Goal: Obtain resource: Obtain resource

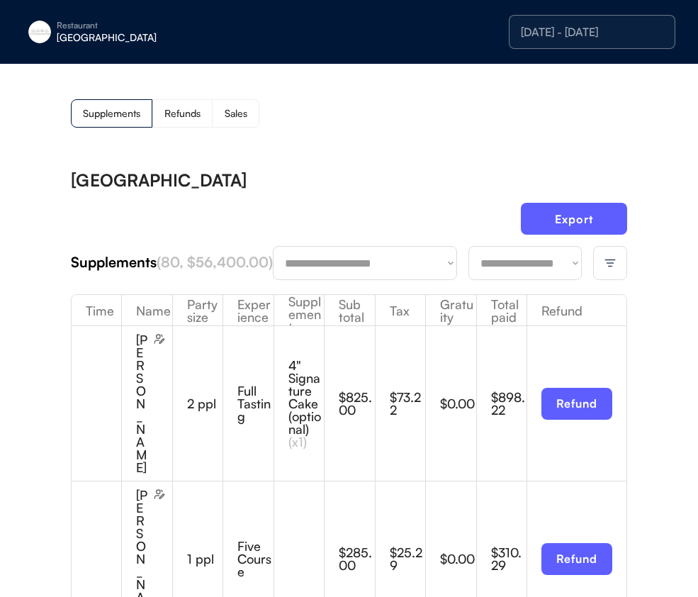
click at [518, 280] on div "**********" at bounding box center [349, 263] width 557 height 34
click at [520, 272] on select "**********" at bounding box center [525, 263] width 113 height 34
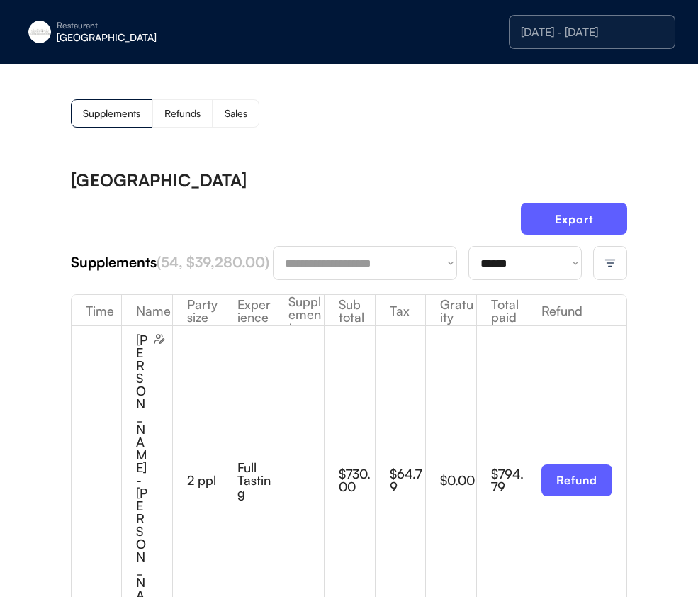
click at [561, 216] on button "Export" at bounding box center [574, 219] width 106 height 32
drag, startPoint x: 581, startPoint y: 24, endPoint x: 547, endPoint y: 8, distance: 38.4
click at [581, 26] on div "[DATE] - [DATE]" at bounding box center [592, 31] width 143 height 11
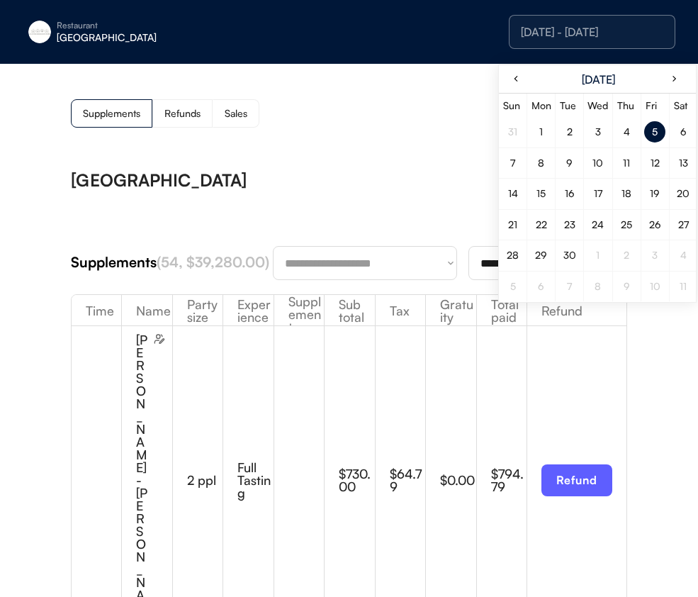
click at [685, 133] on div "6" at bounding box center [684, 132] width 6 height 10
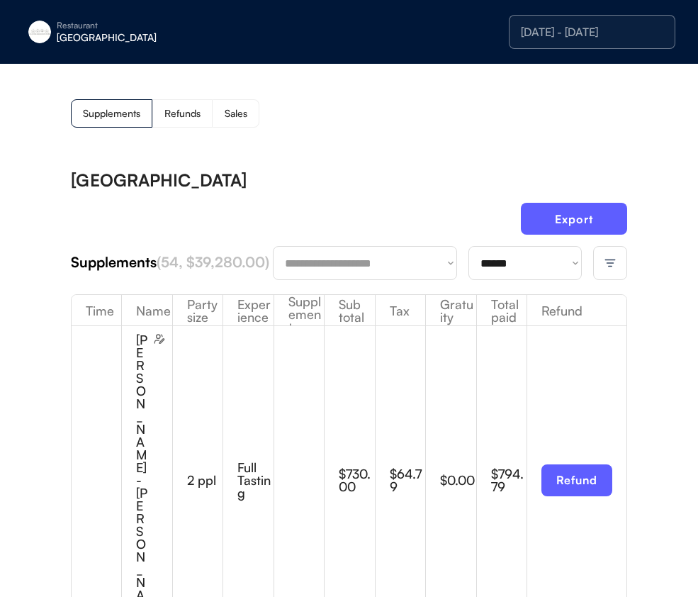
click at [506, 278] on select "**********" at bounding box center [525, 263] width 113 height 34
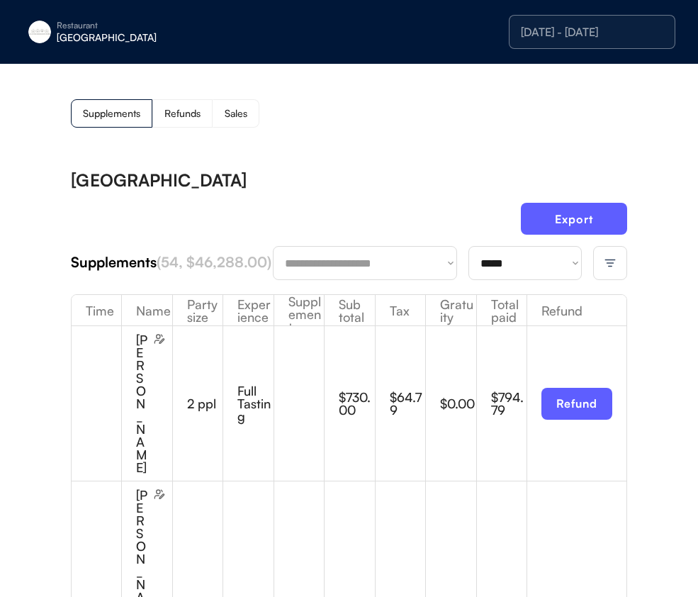
click at [343, 206] on div "Export" at bounding box center [349, 224] width 557 height 43
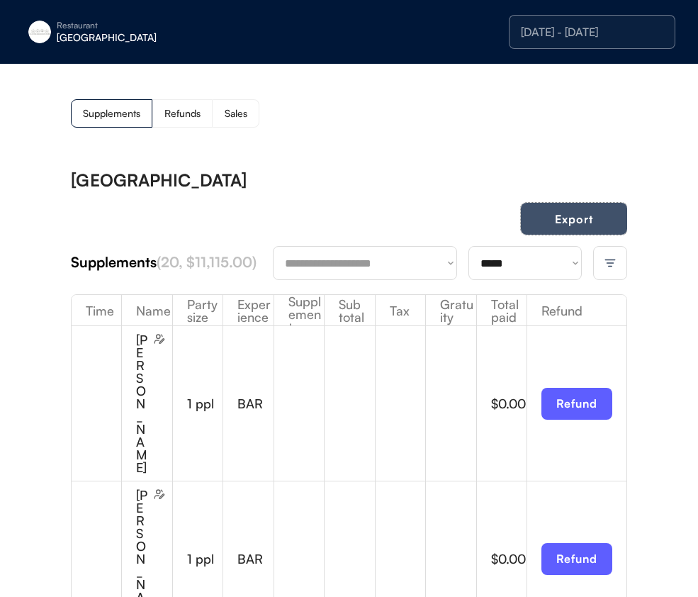
click at [556, 214] on button "Export" at bounding box center [574, 219] width 106 height 32
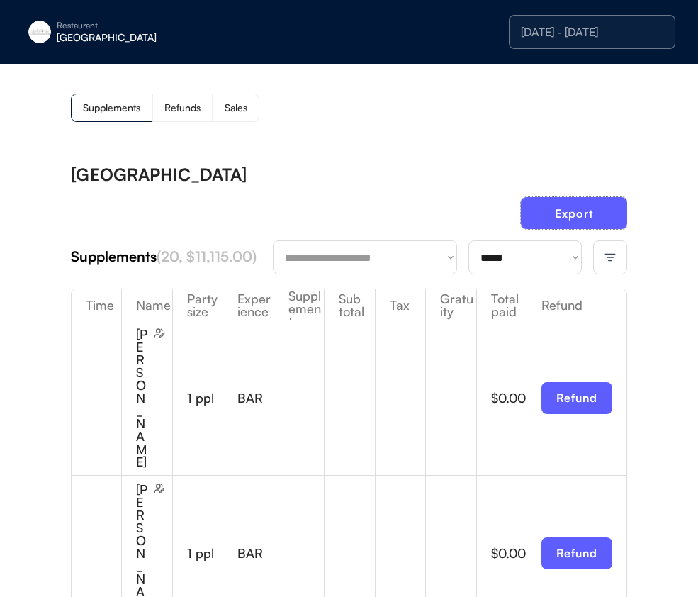
click at [525, 267] on select "**********" at bounding box center [525, 257] width 113 height 34
click at [374, 168] on div "[GEOGRAPHIC_DATA]" at bounding box center [349, 174] width 557 height 17
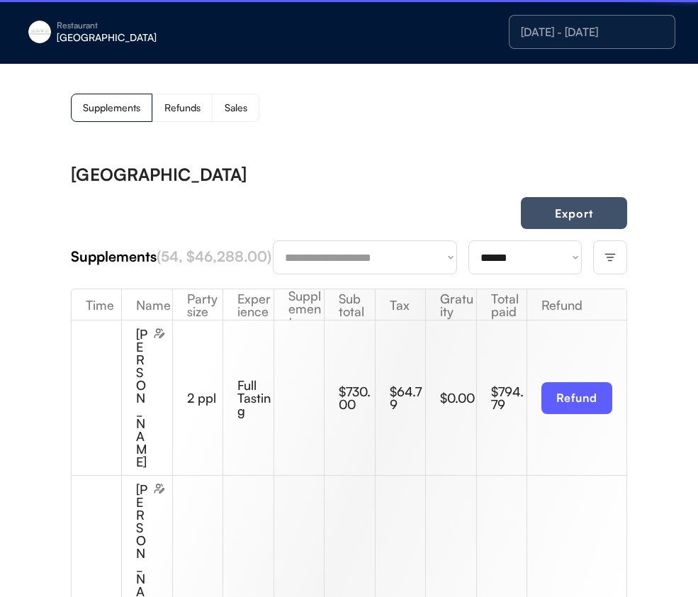
scroll to position [9, 0]
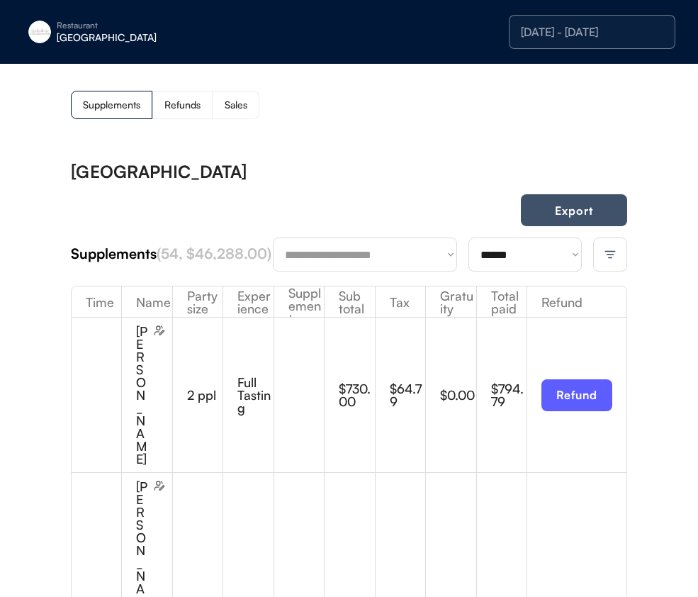
click at [579, 216] on button "Export" at bounding box center [574, 210] width 106 height 32
drag, startPoint x: 581, startPoint y: 43, endPoint x: 592, endPoint y: 55, distance: 16.6
click at [581, 43] on div "[DATE] - [DATE]" at bounding box center [592, 32] width 167 height 34
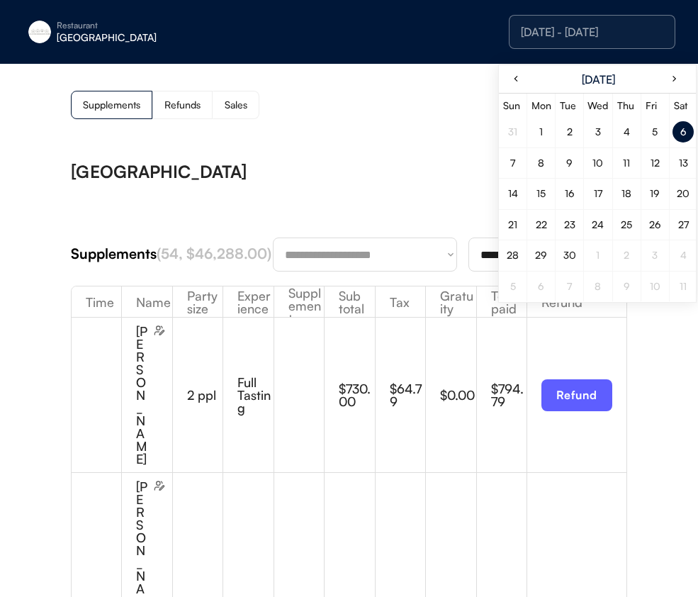
click at [513, 165] on div "7" at bounding box center [512, 163] width 5 height 10
click at [423, 167] on div "[GEOGRAPHIC_DATA]" at bounding box center [349, 171] width 557 height 17
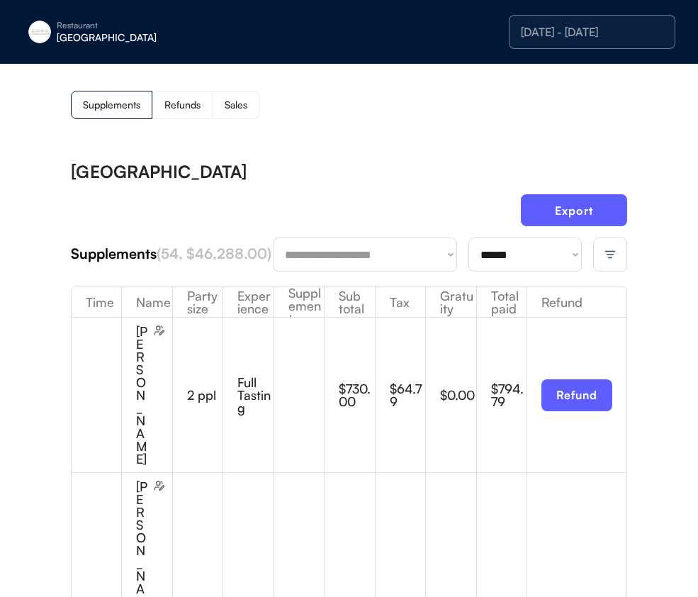
click at [540, 255] on select "**********" at bounding box center [525, 255] width 113 height 34
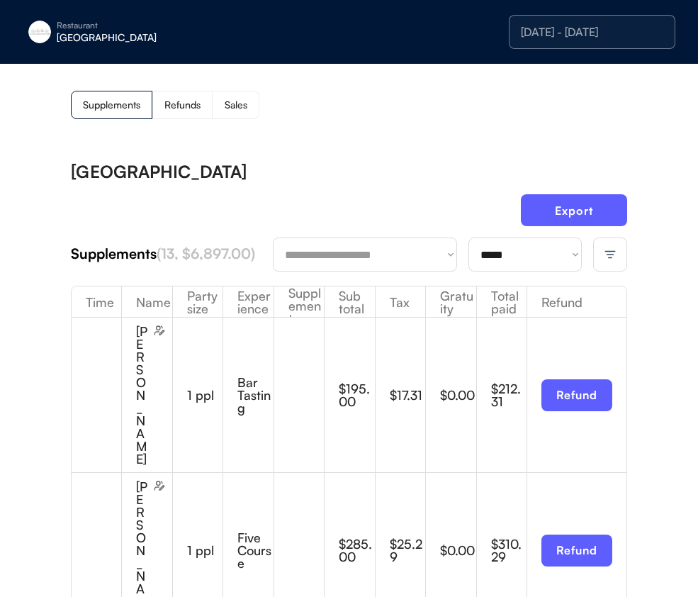
click at [356, 199] on div "Export" at bounding box center [349, 215] width 557 height 43
drag, startPoint x: 605, startPoint y: 220, endPoint x: 636, endPoint y: 227, distance: 31.3
click at [605, 219] on button "Export" at bounding box center [574, 210] width 106 height 32
click at [587, 210] on button "Export" at bounding box center [574, 210] width 106 height 32
click at [503, 254] on select "**********" at bounding box center [525, 255] width 113 height 34
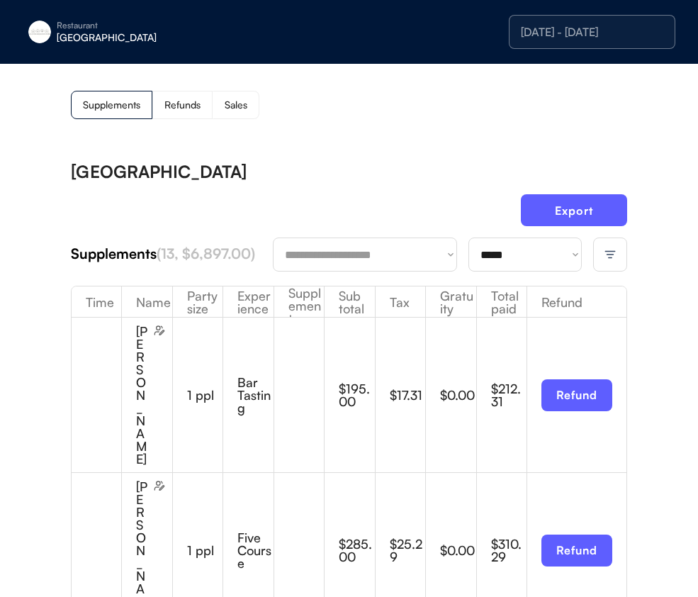
select select "********"
click at [396, 219] on div "Export" at bounding box center [349, 215] width 557 height 43
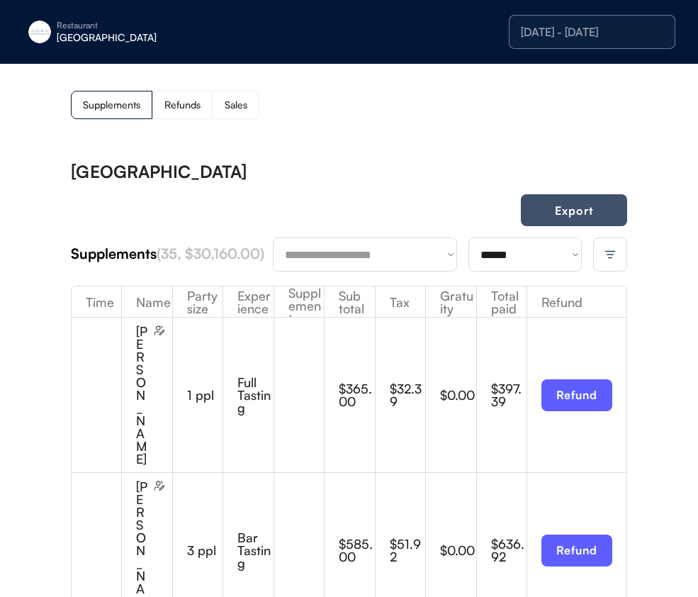
click at [593, 216] on button "Export" at bounding box center [574, 210] width 106 height 32
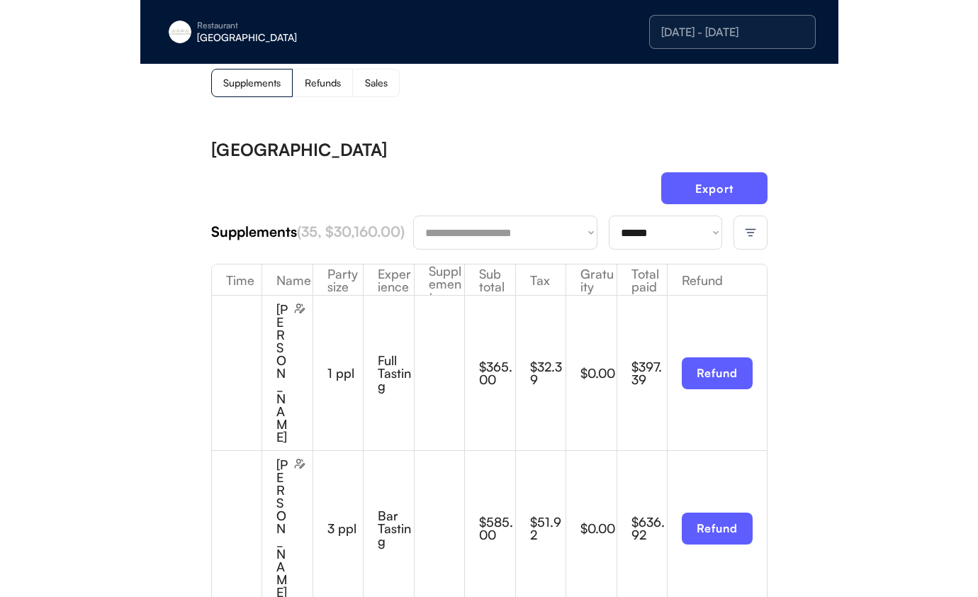
scroll to position [0, 0]
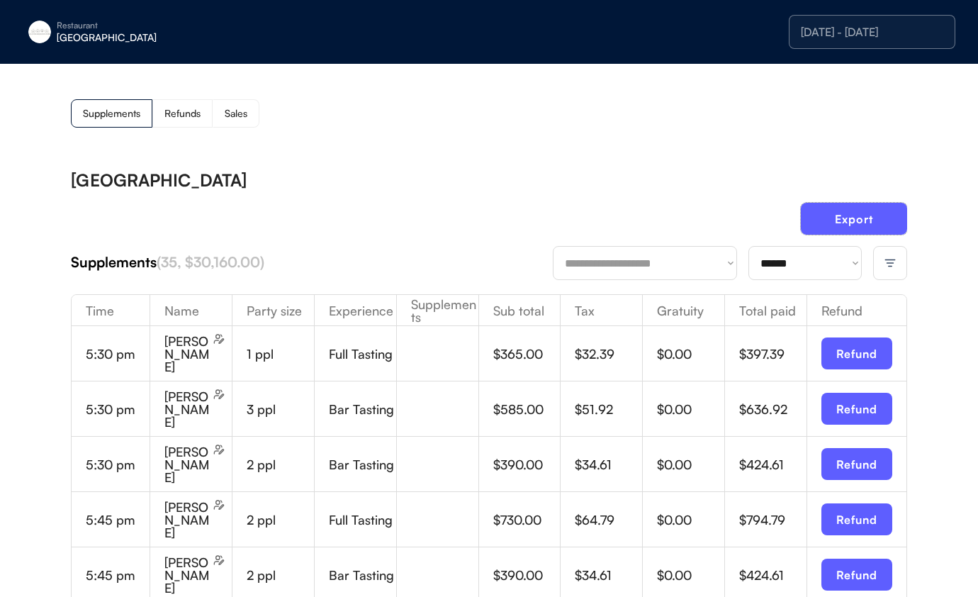
click at [698, 40] on div "[DATE] - [DATE]" at bounding box center [872, 32] width 167 height 34
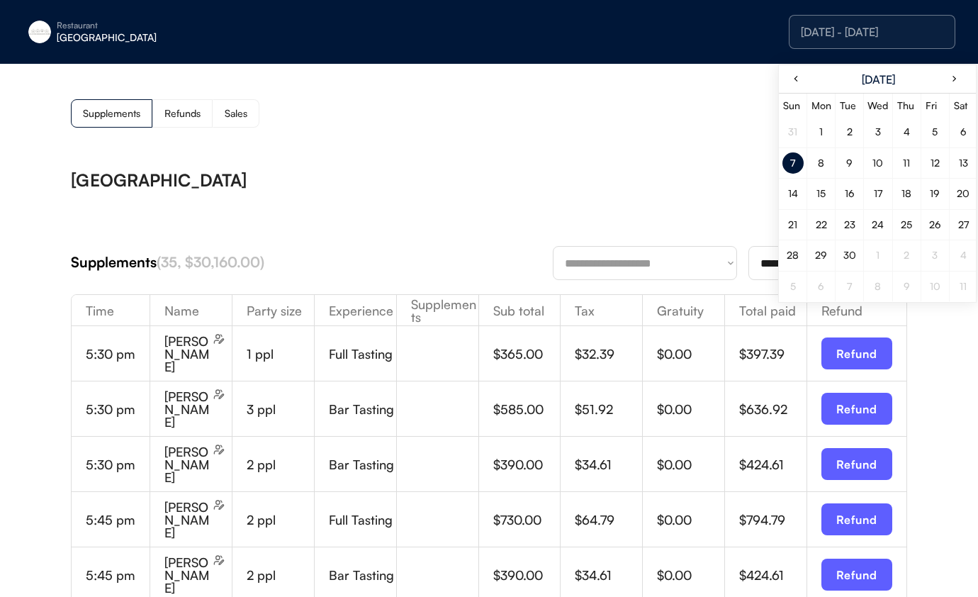
click at [698, 130] on div "5" at bounding box center [935, 132] width 6 height 10
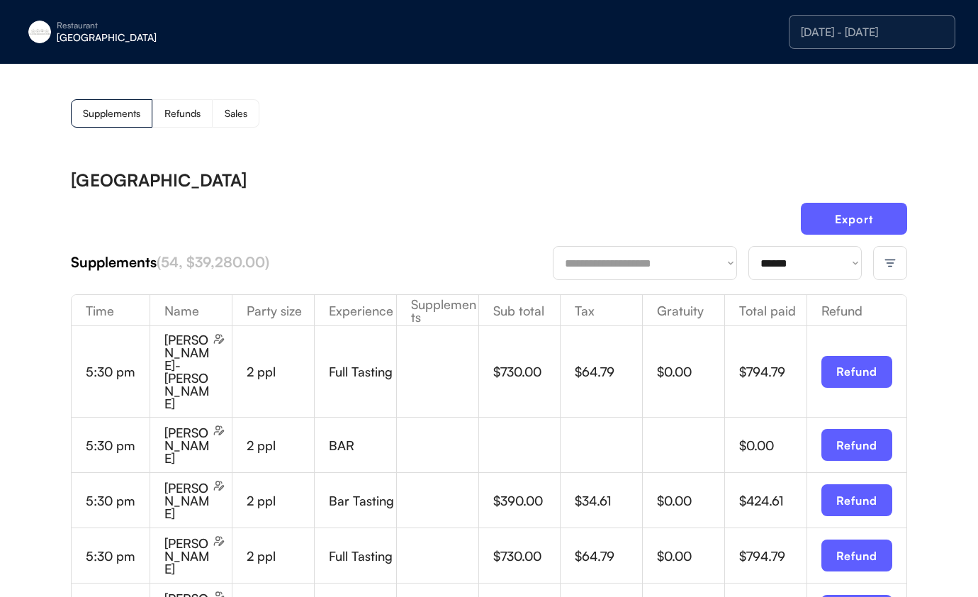
click at [81, 40] on div "[GEOGRAPHIC_DATA]" at bounding box center [146, 38] width 179 height 10
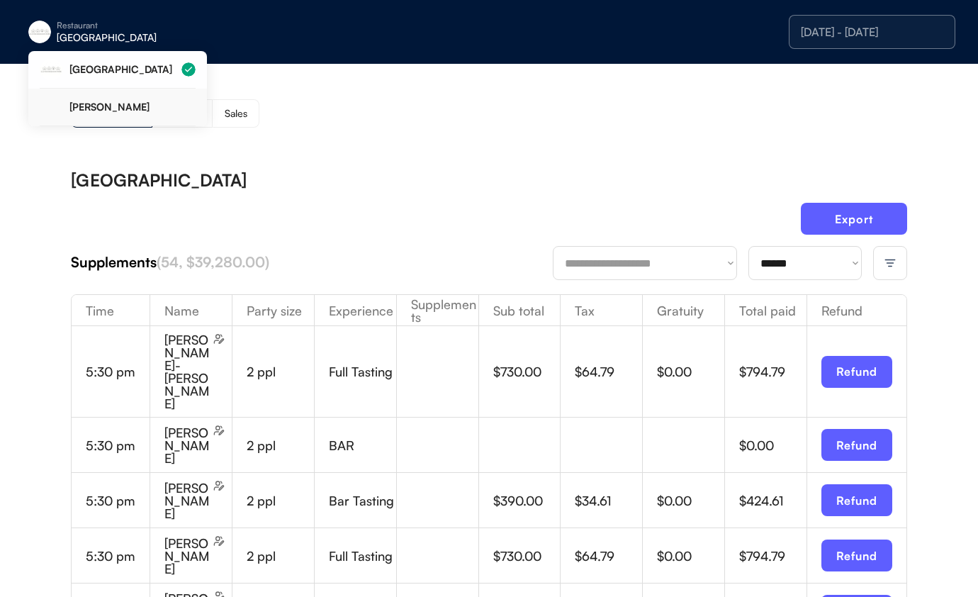
click at [99, 116] on div "[PERSON_NAME]" at bounding box center [118, 108] width 156 height 38
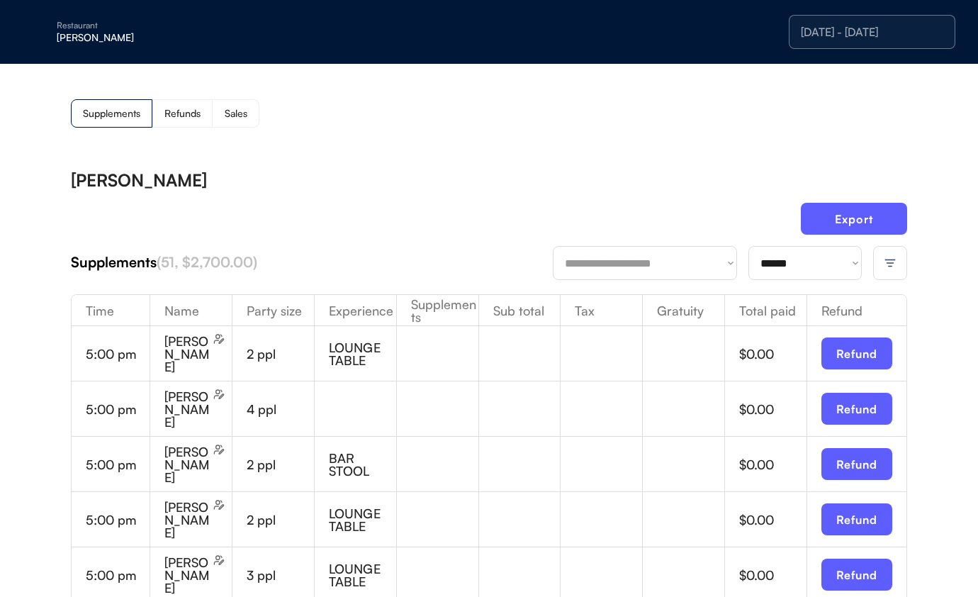
click at [698, 257] on img at bounding box center [890, 263] width 13 height 13
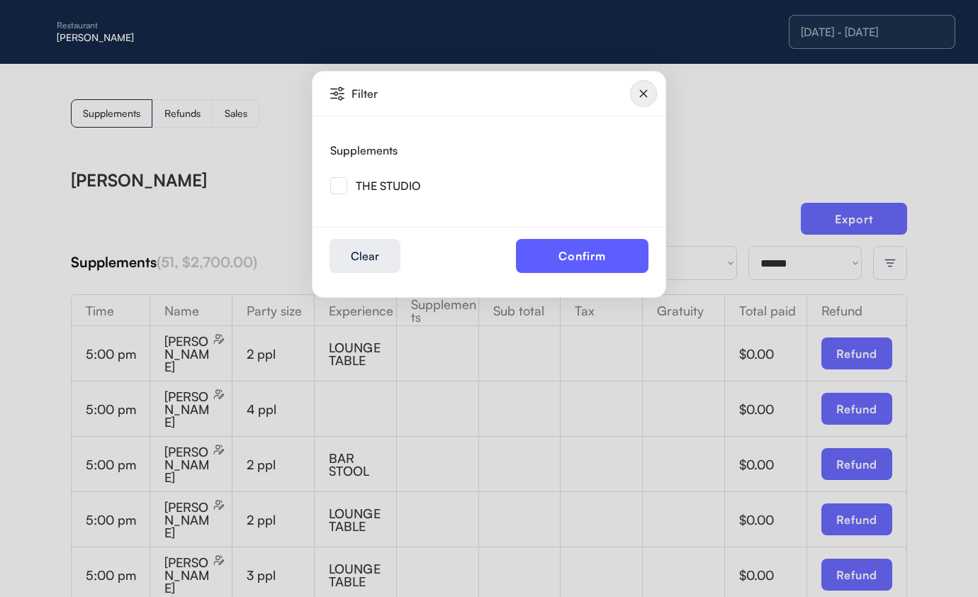
drag, startPoint x: 337, startPoint y: 187, endPoint x: 517, endPoint y: 245, distance: 189.0
click at [337, 187] on img at bounding box center [338, 185] width 17 height 17
click at [562, 257] on button "Confirm" at bounding box center [582, 256] width 133 height 34
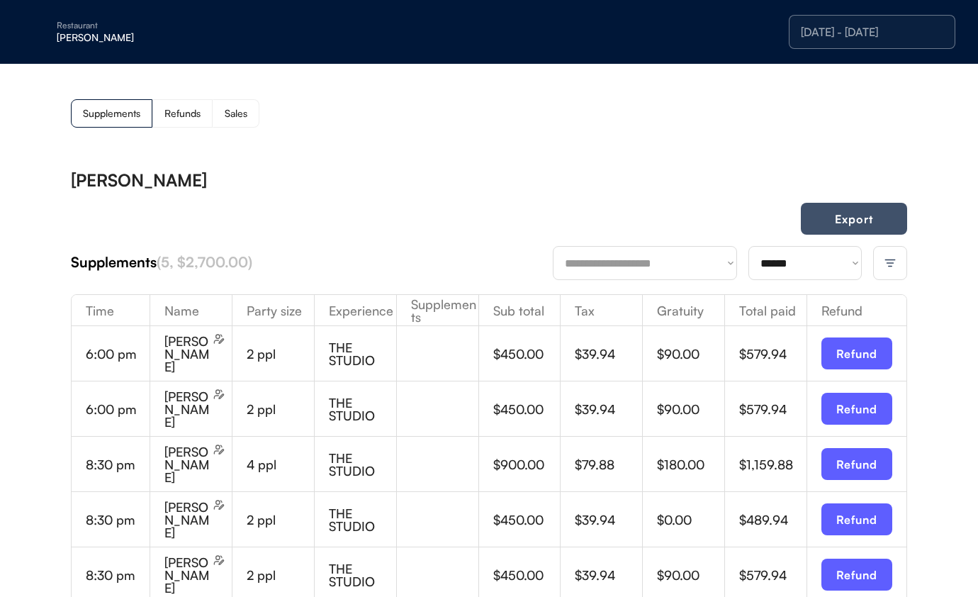
click at [698, 217] on button "Export" at bounding box center [854, 219] width 106 height 32
click at [698, 35] on div "[DATE] - [DATE]" at bounding box center [872, 31] width 143 height 11
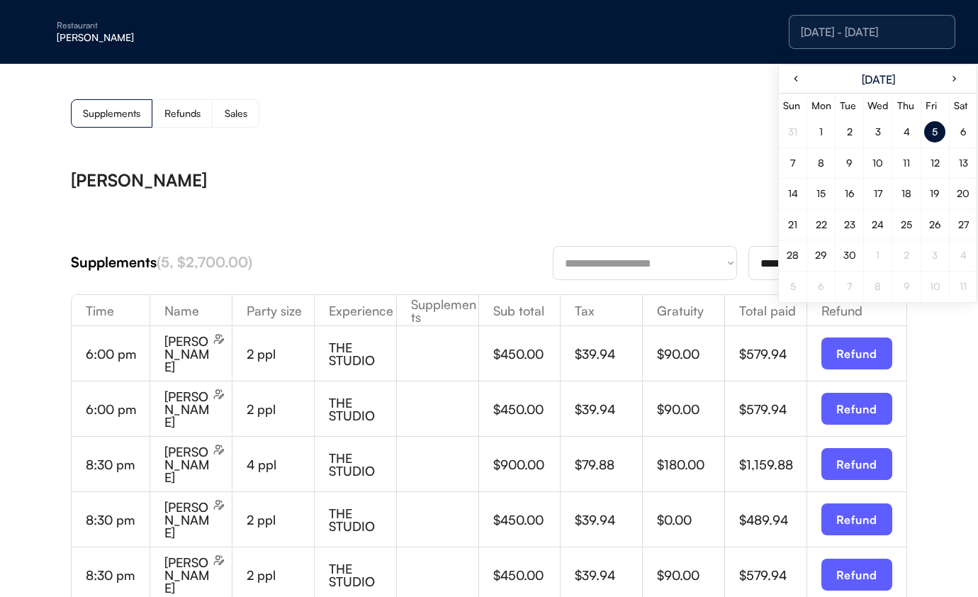
click at [698, 133] on div "6" at bounding box center [964, 132] width 6 height 10
drag, startPoint x: 476, startPoint y: 151, endPoint x: 571, endPoint y: 150, distance: 95.0
click at [476, 151] on div "**********" at bounding box center [489, 402] width 978 height 676
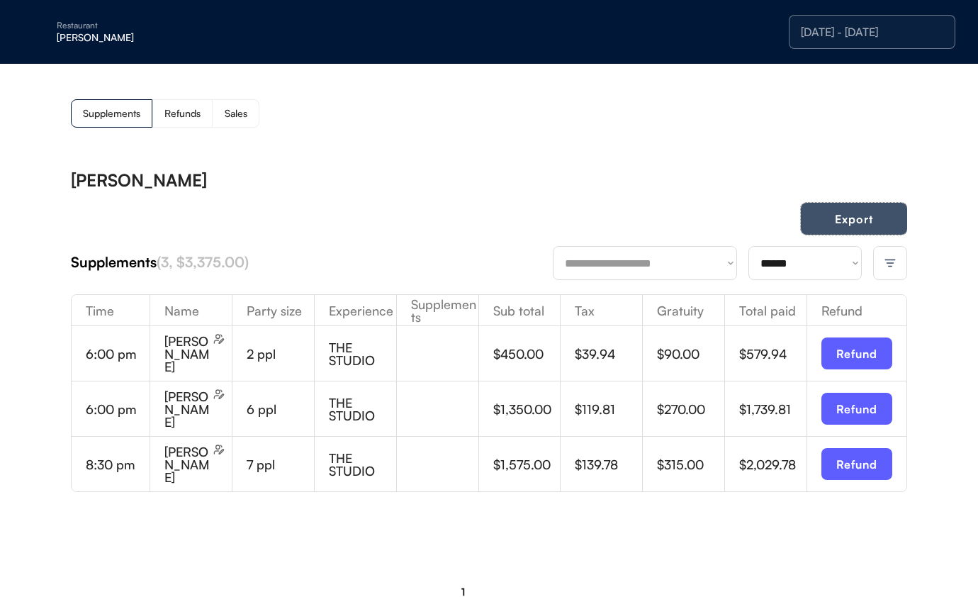
click at [698, 221] on button "Export" at bounding box center [854, 219] width 106 height 32
click at [698, 21] on div "[DATE] - [DATE]" at bounding box center [872, 32] width 167 height 34
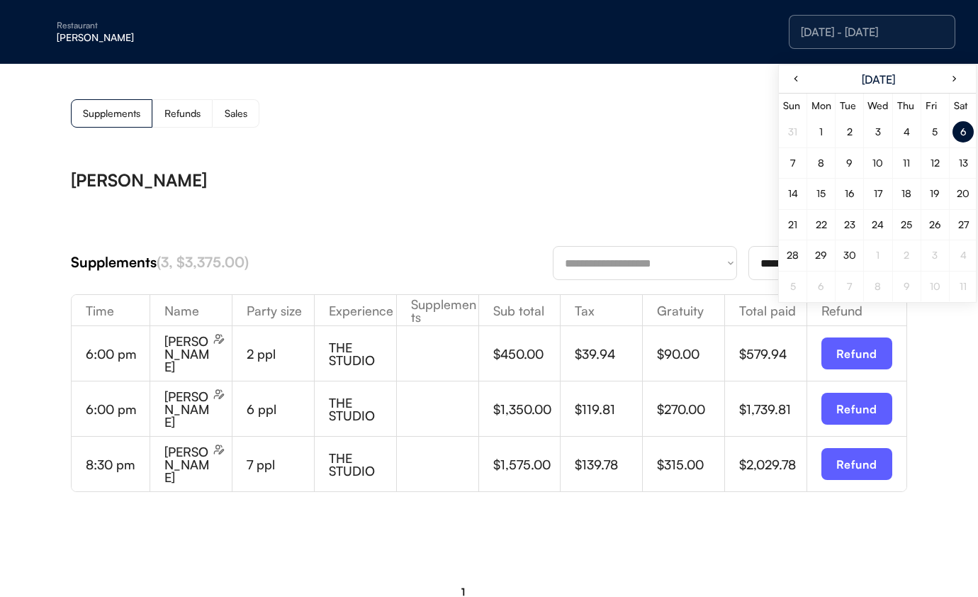
click at [698, 163] on div "7" at bounding box center [793, 162] width 21 height 21
drag, startPoint x: 795, startPoint y: 163, endPoint x: 767, endPoint y: 167, distance: 27.9
click at [698, 163] on div "7" at bounding box center [793, 162] width 21 height 21
click at [538, 165] on div "**********" at bounding box center [489, 393] width 837 height 472
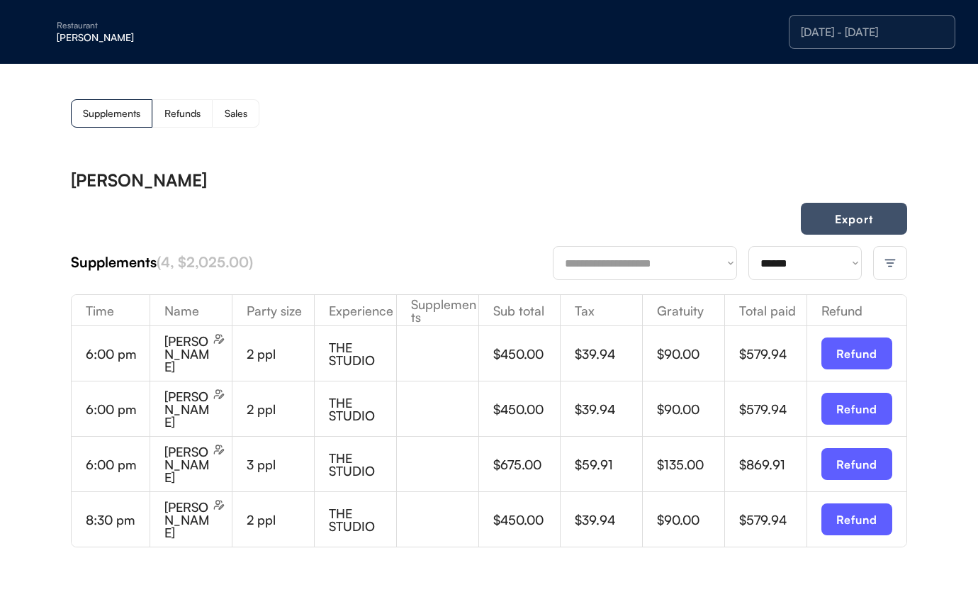
click at [698, 224] on button "Export" at bounding box center [854, 219] width 106 height 32
click at [698, 212] on button "Export" at bounding box center [854, 219] width 106 height 32
